Goal: Information Seeking & Learning: Check status

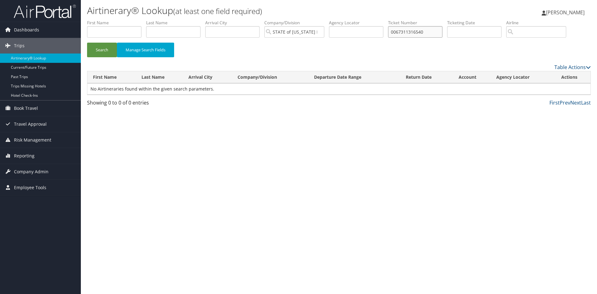
drag, startPoint x: 434, startPoint y: 32, endPoint x: 386, endPoint y: 31, distance: 47.9
click at [386, 20] on ul "First Name Last Name Departure City Arrival City Company/Division STATE of [US_…" at bounding box center [338, 20] width 503 height 0
click at [111, 31] on input "text" at bounding box center [114, 31] width 54 height 11
click at [111, 31] on input "[PERSON_NAME]" at bounding box center [114, 31] width 54 height 11
type input "[PERSON_NAME]"
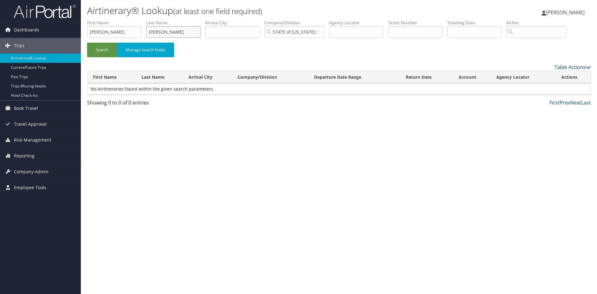
type input "[PERSON_NAME]"
click at [87, 43] on button "Search" at bounding box center [102, 50] width 30 height 15
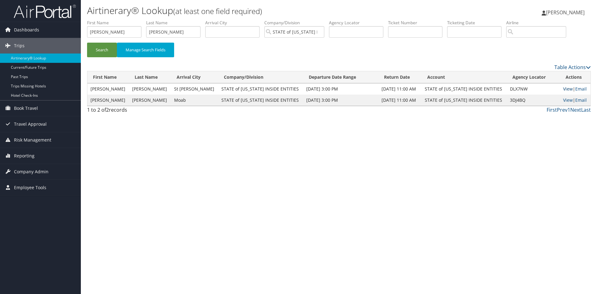
click at [563, 89] on link "View" at bounding box center [568, 89] width 10 height 6
click at [566, 90] on link "View" at bounding box center [568, 89] width 10 height 6
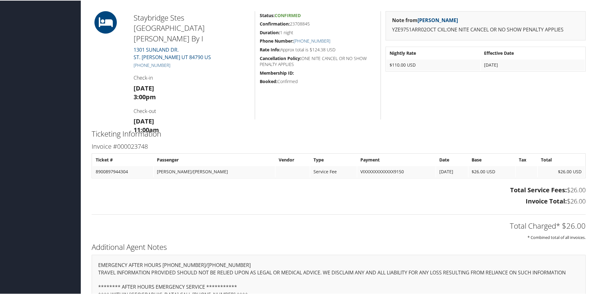
scroll to position [280, 0]
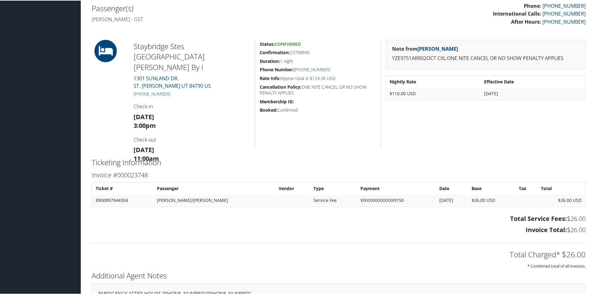
scroll to position [249, 0]
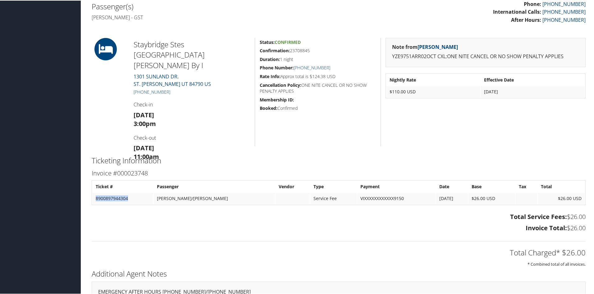
drag, startPoint x: 131, startPoint y: 197, endPoint x: 94, endPoint y: 195, distance: 37.0
click at [94, 195] on td "8900897944304" at bounding box center [123, 197] width 61 height 11
copy td "8900897944304"
